Goal: Information Seeking & Learning: Compare options

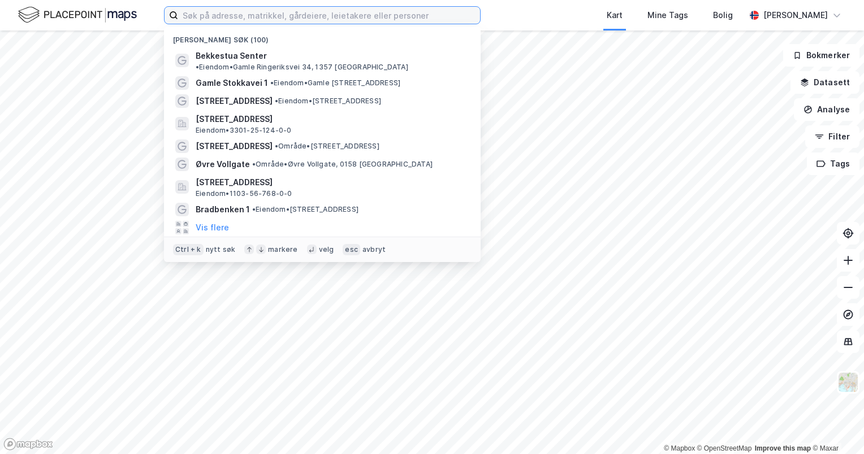
click at [292, 20] on input at bounding box center [329, 15] width 302 height 17
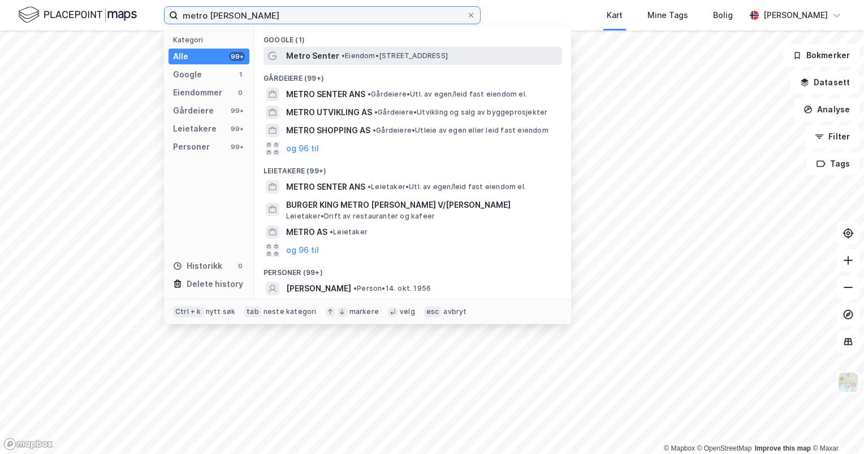
type input "metro [PERSON_NAME]"
click at [322, 53] on span "Metro Senter" at bounding box center [312, 56] width 53 height 14
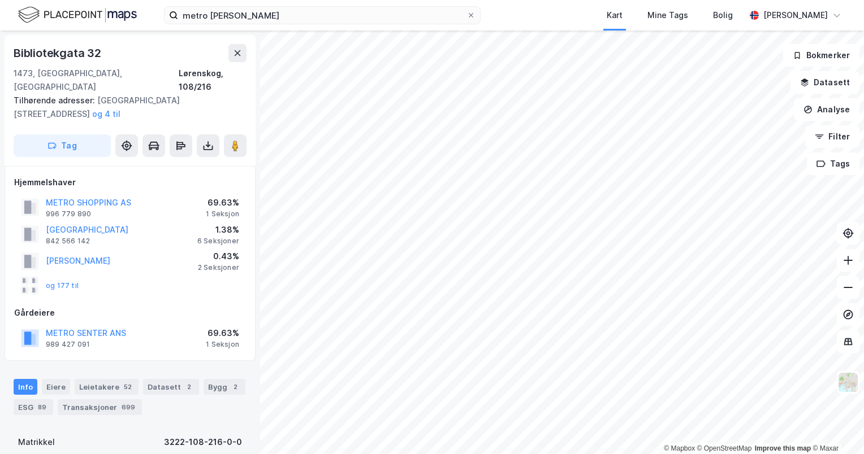
scroll to position [23, 0]
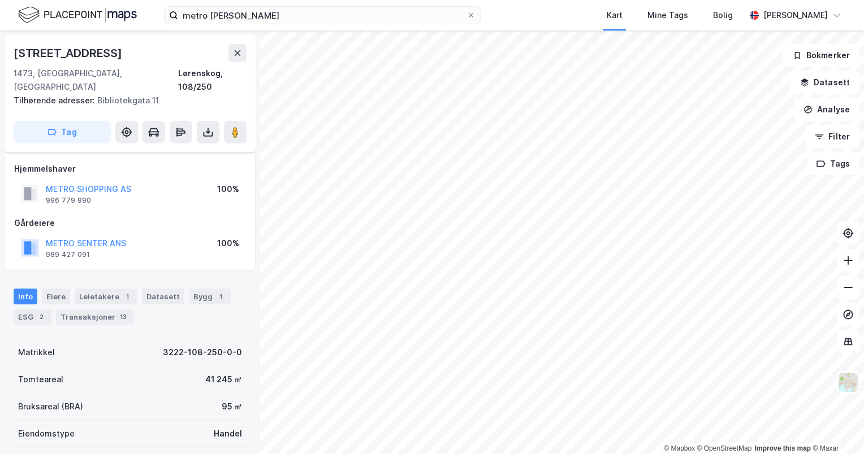
scroll to position [23, 0]
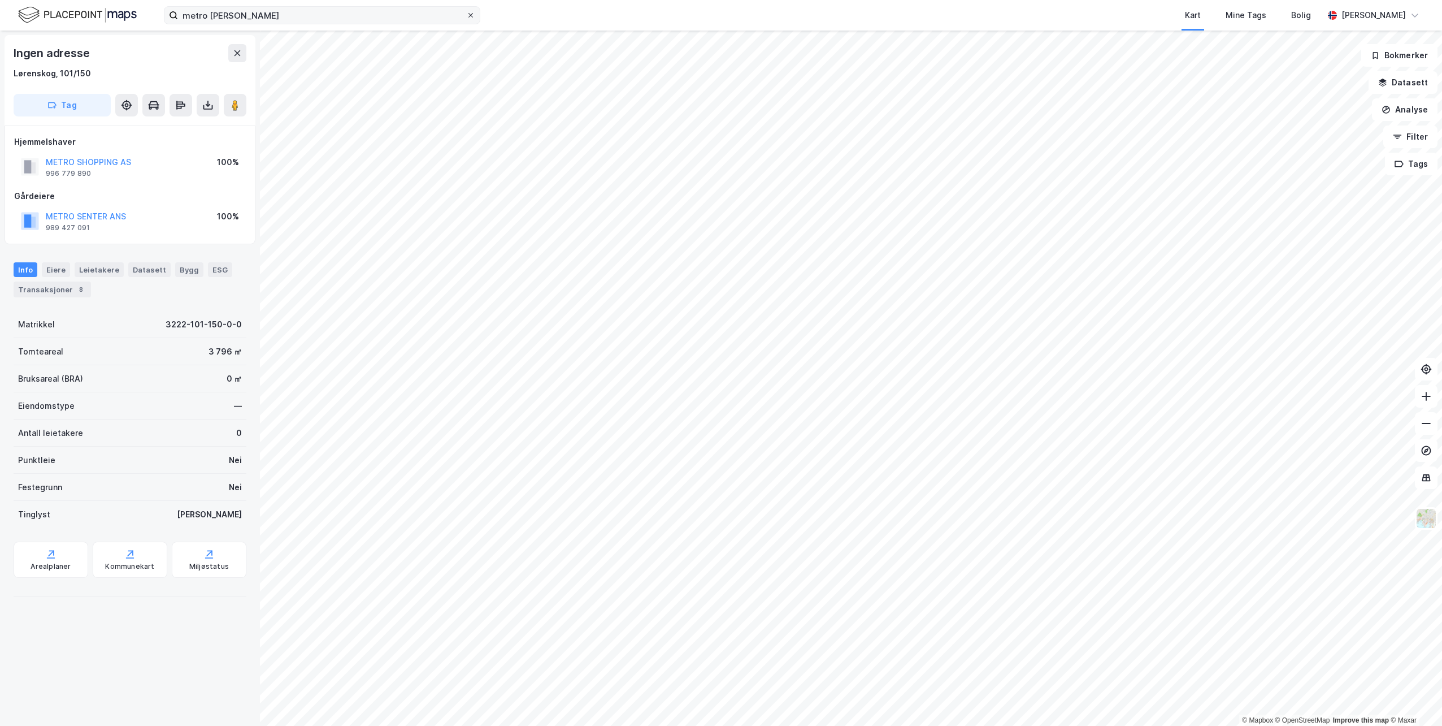
click at [471, 15] on icon at bounding box center [470, 15] width 7 height 7
click at [466, 15] on input "metro [PERSON_NAME]" at bounding box center [322, 15] width 288 height 17
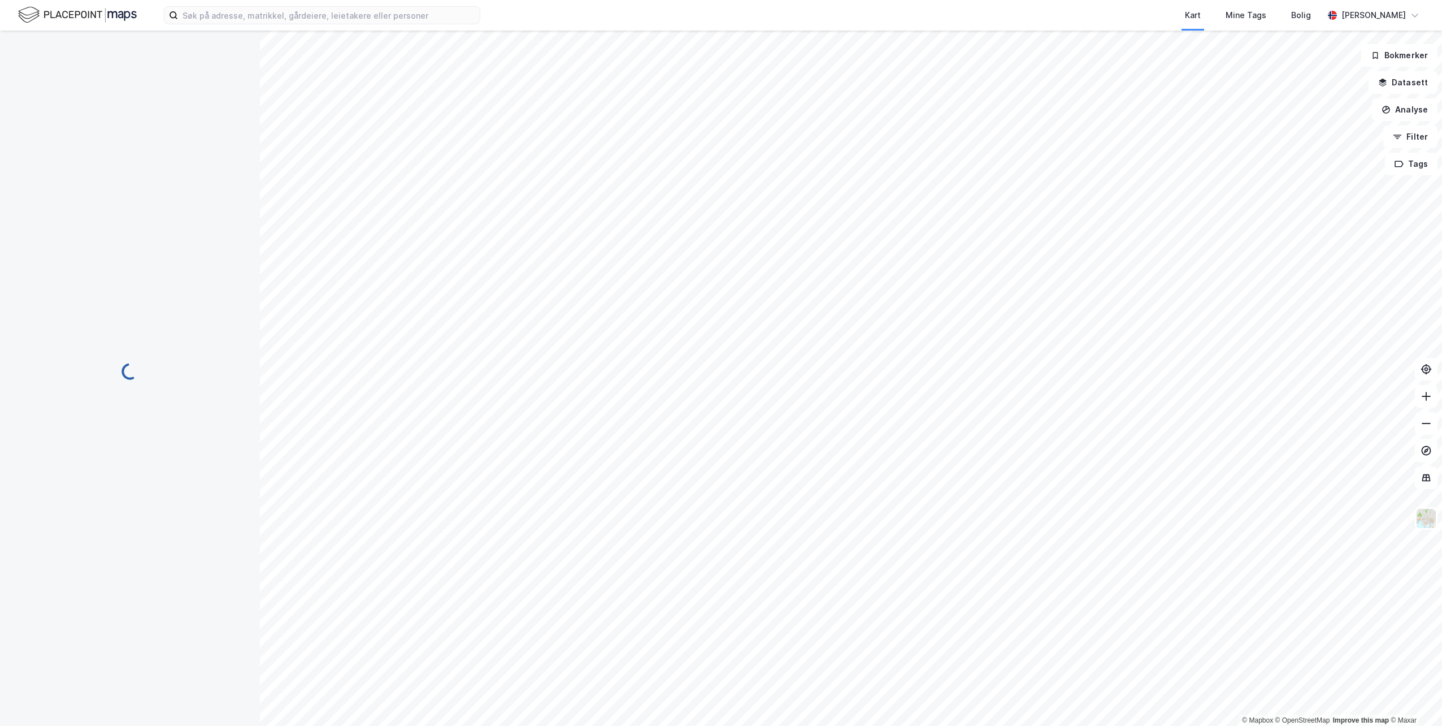
scroll to position [1, 0]
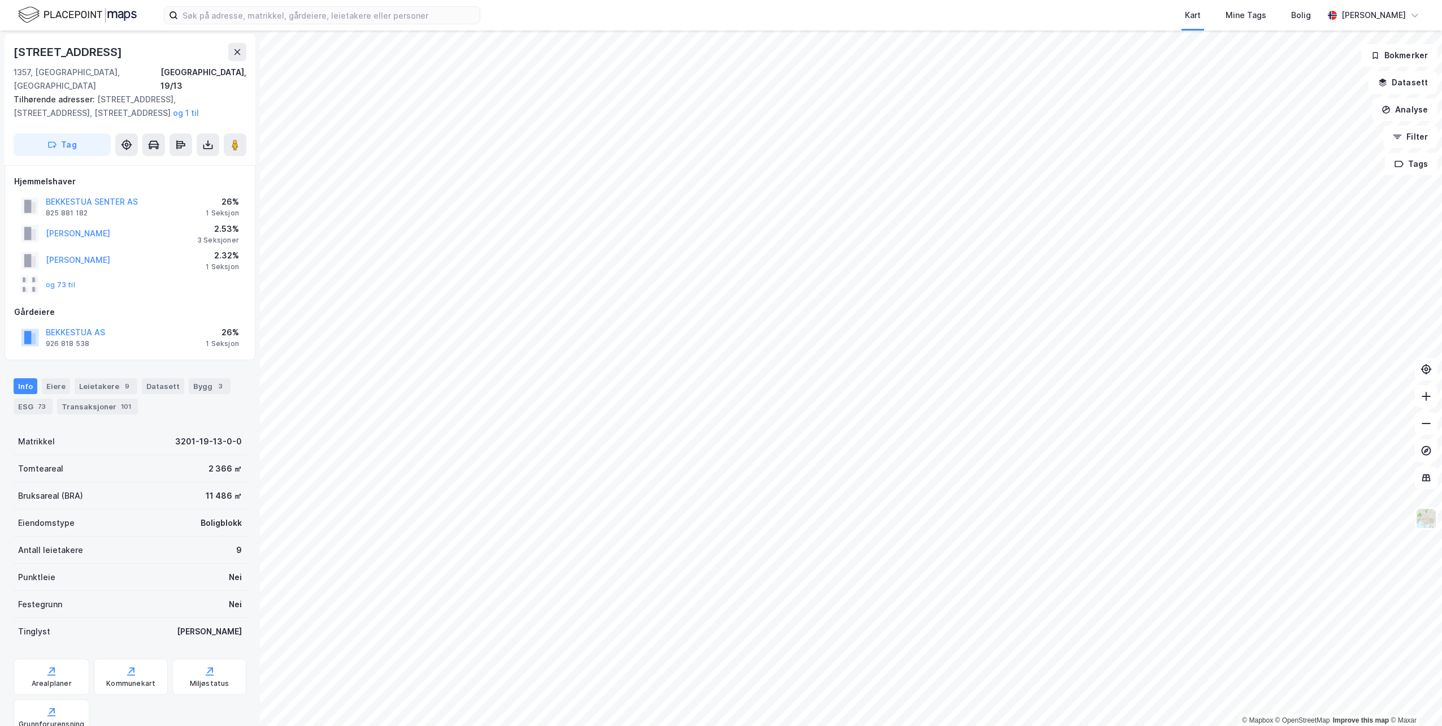
scroll to position [1, 0]
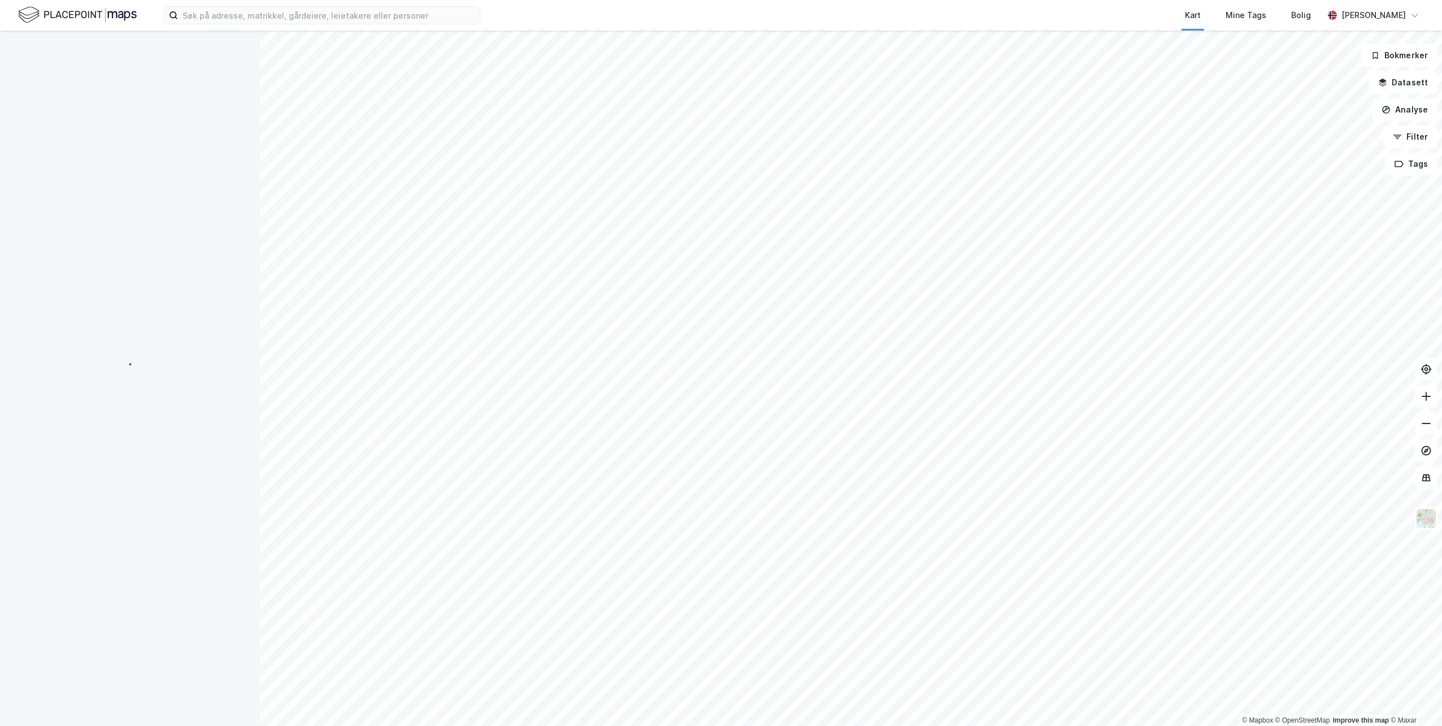
scroll to position [1, 0]
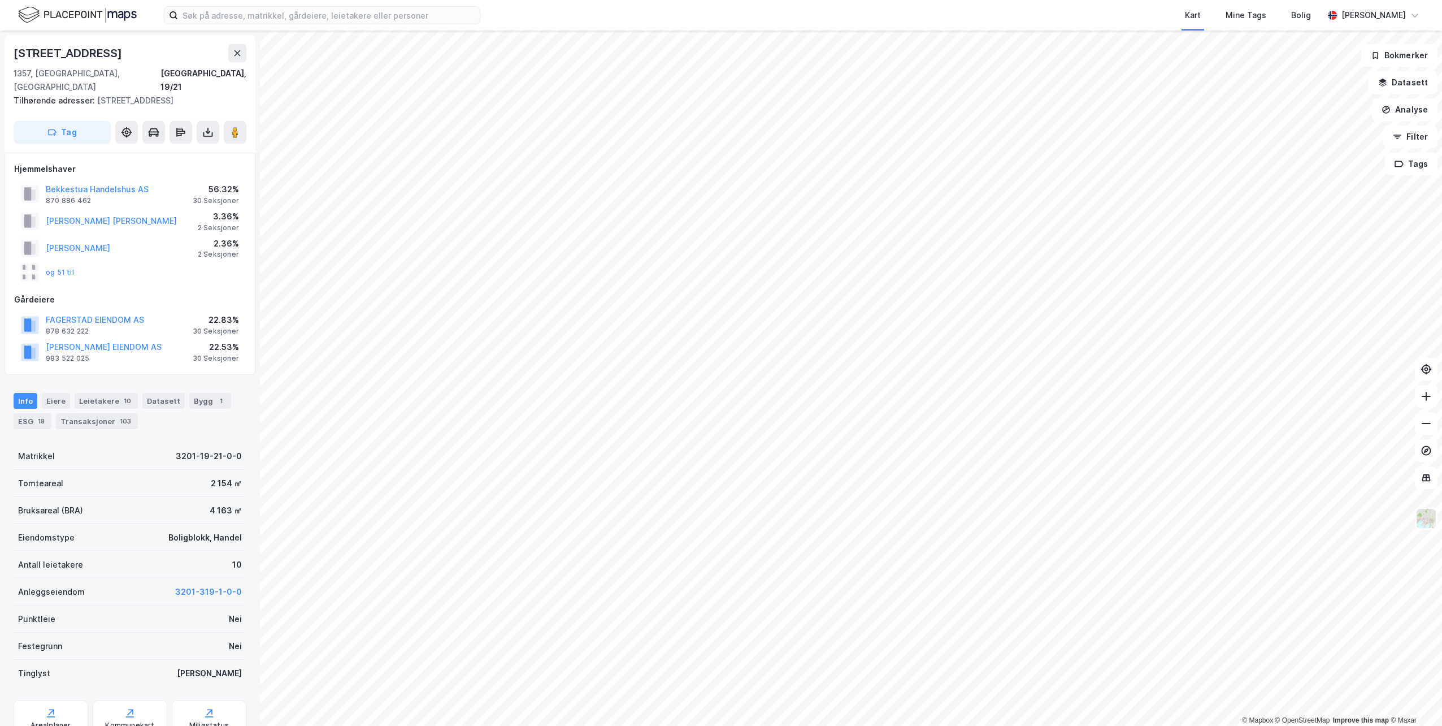
scroll to position [1, 0]
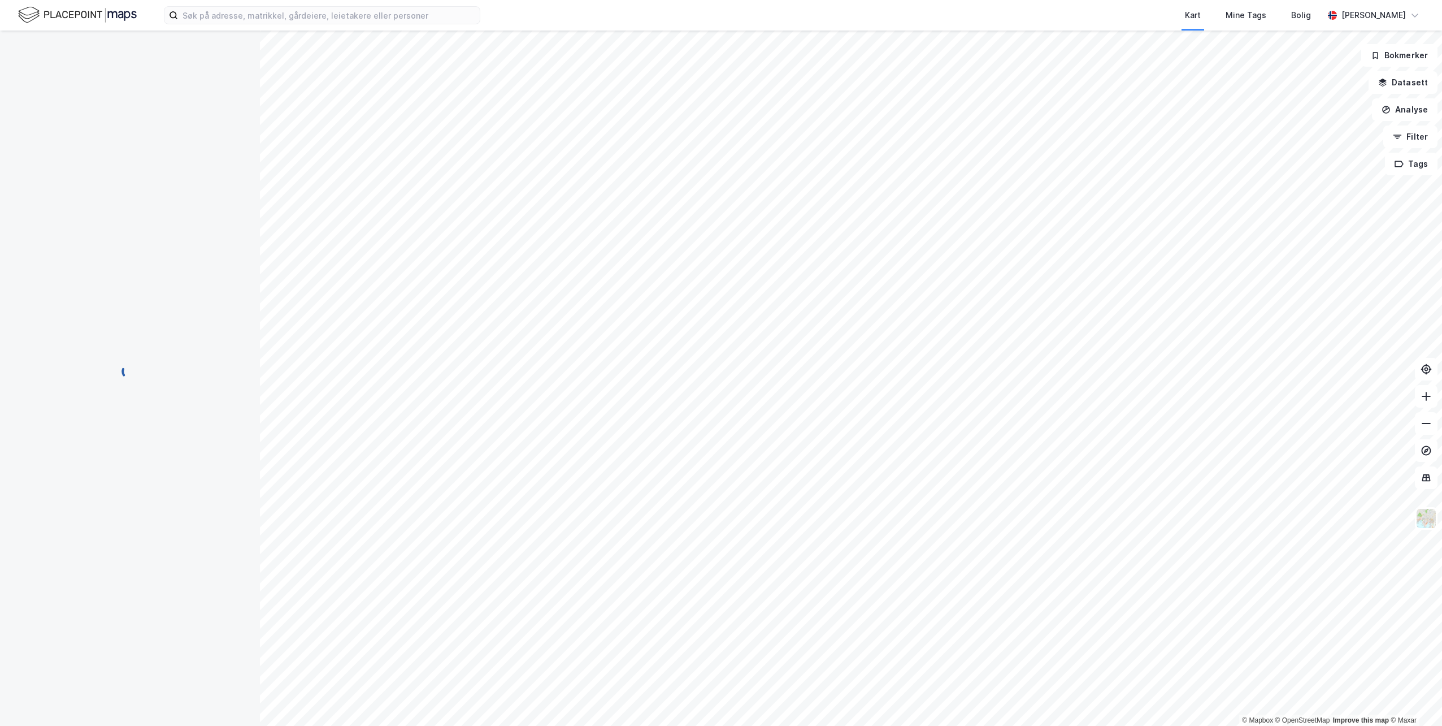
scroll to position [1, 0]
